Goal: Transaction & Acquisition: Purchase product/service

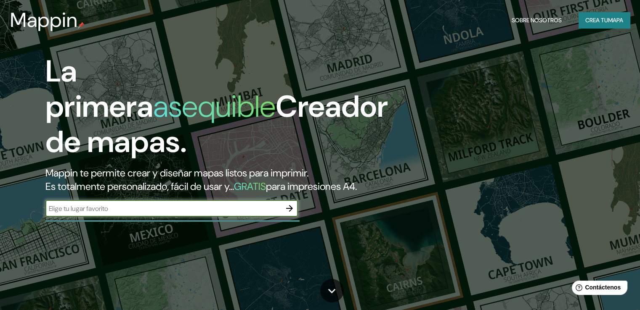
click at [190, 214] on input "text" at bounding box center [163, 209] width 236 height 10
paste input "[STREET_ADDRESS][PERSON_NAME]"
type input "[STREET_ADDRESS][PERSON_NAME]"
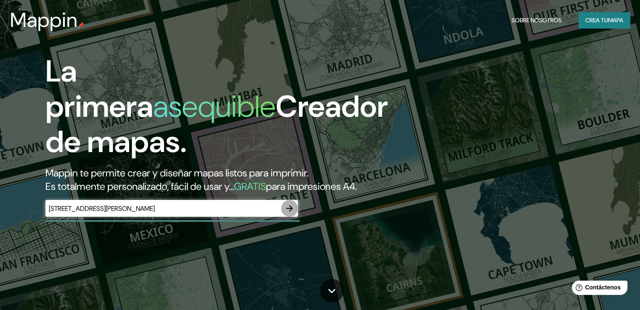
click at [289, 212] on icon "button" at bounding box center [289, 208] width 7 height 7
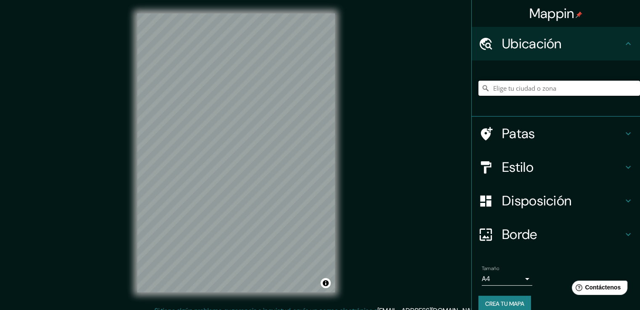
click at [531, 86] on input "Elige tu ciudad o zona" at bounding box center [559, 88] width 162 height 15
paste input "[STREET_ADDRESS][PERSON_NAME]"
type input "[STREET_ADDRESS][PERSON_NAME]"
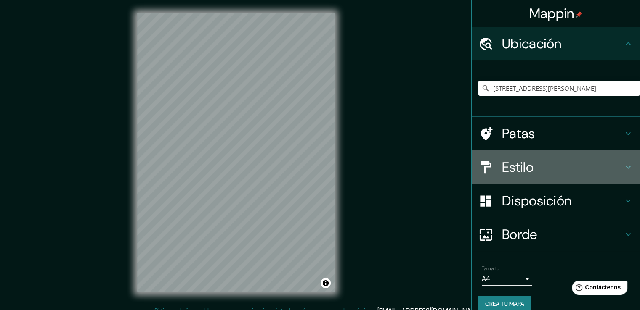
click at [546, 162] on h4 "Estilo" at bounding box center [562, 167] width 121 height 17
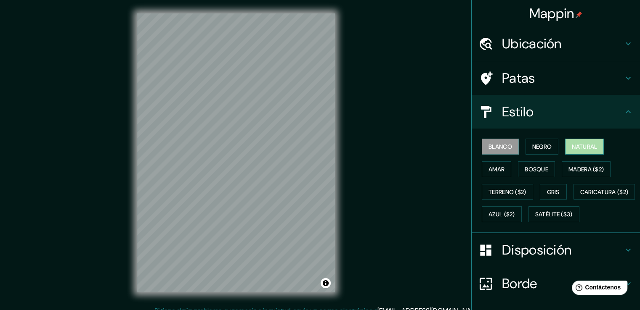
click at [574, 150] on font "Natural" at bounding box center [584, 147] width 25 height 8
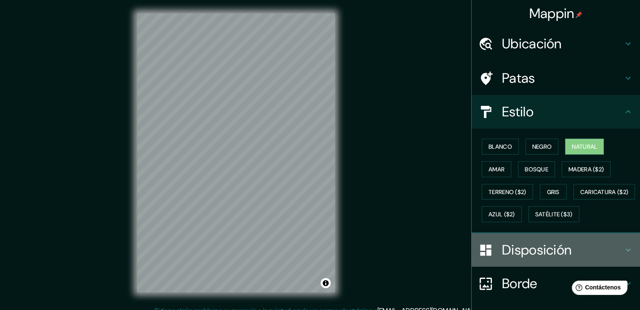
click at [516, 259] on font "Disposición" at bounding box center [536, 250] width 69 height 18
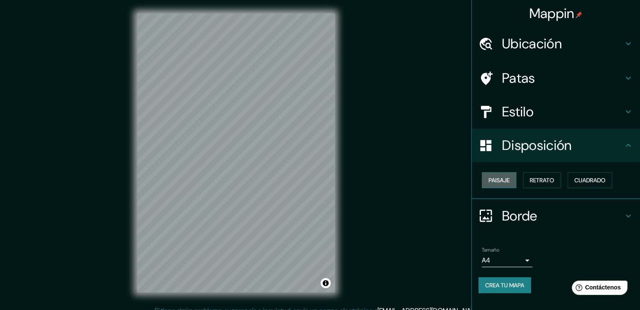
click at [509, 177] on font "Paisaje" at bounding box center [498, 181] width 21 height 8
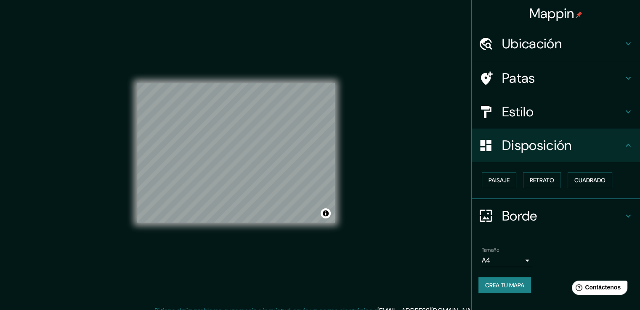
click at [513, 284] on font "Crea tu mapa" at bounding box center [504, 286] width 39 height 8
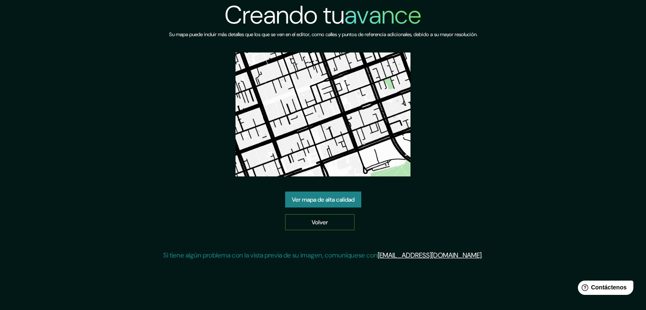
click at [314, 224] on font "Volver" at bounding box center [320, 223] width 16 height 8
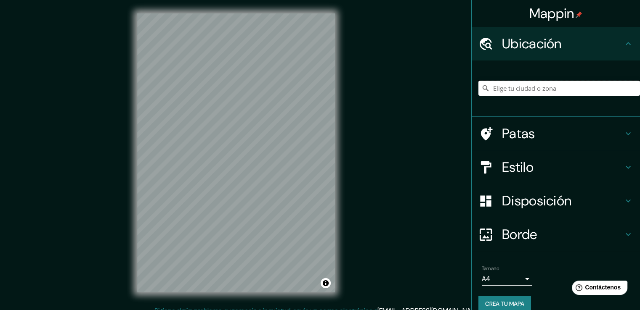
click at [507, 87] on input "Elige tu ciudad o zona" at bounding box center [559, 88] width 162 height 15
click at [502, 89] on input "Elige tu ciudad o zona" at bounding box center [559, 88] width 162 height 15
click at [541, 89] on input "Elige tu ciudad o zona" at bounding box center [559, 88] width 162 height 15
paste input "[STREET_ADDRESS][PERSON_NAME]"
type input "[STREET_ADDRESS][PERSON_NAME]"
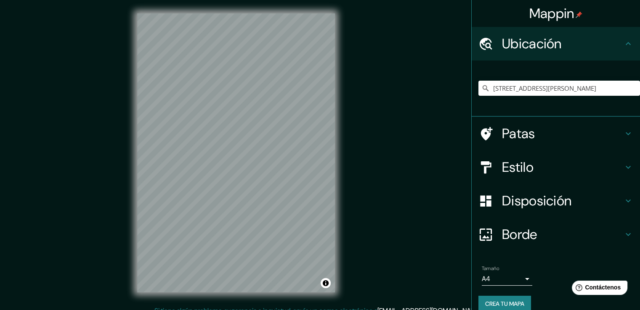
click at [540, 201] on font "Disposición" at bounding box center [536, 201] width 69 height 18
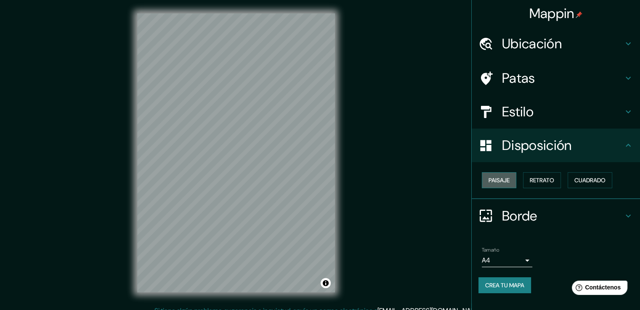
click at [488, 185] on font "Paisaje" at bounding box center [498, 180] width 21 height 11
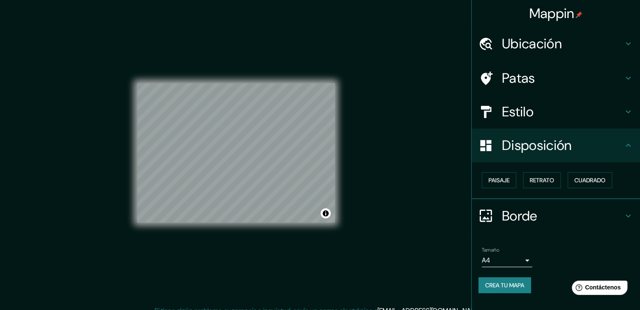
click at [589, 117] on h4 "Estilo" at bounding box center [562, 111] width 121 height 17
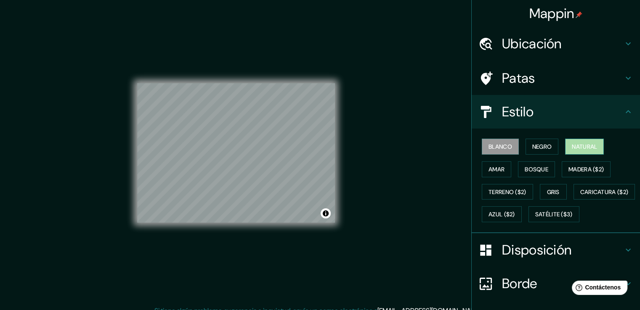
click at [576, 149] on font "Natural" at bounding box center [584, 147] width 25 height 8
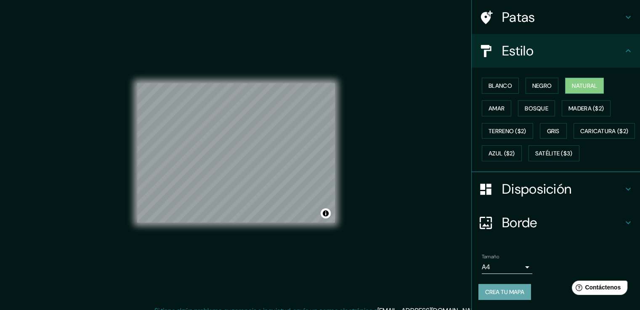
click at [504, 292] on font "Crea tu mapa" at bounding box center [504, 293] width 39 height 8
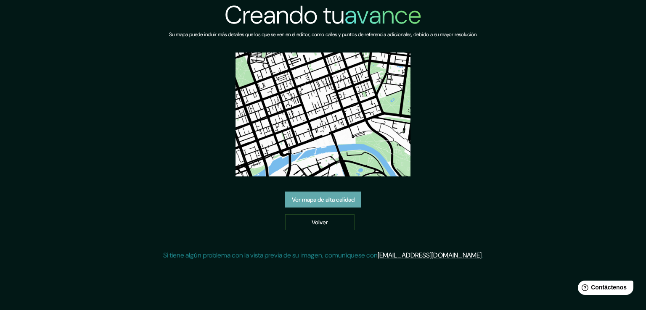
drag, startPoint x: 313, startPoint y: 112, endPoint x: 294, endPoint y: 203, distance: 92.7
click at [294, 203] on font "Ver mapa de alta calidad" at bounding box center [323, 200] width 63 height 8
